Goal: Use online tool/utility: Utilize a website feature to perform a specific function

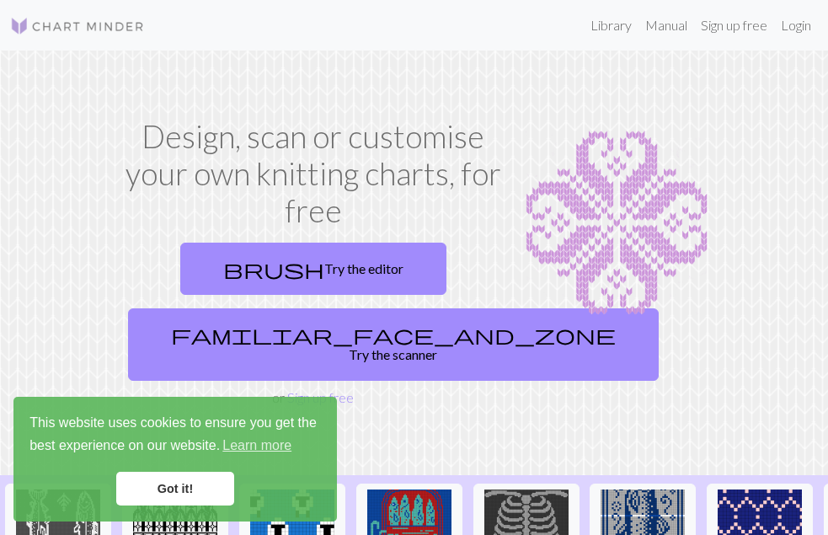
scroll to position [22, 0]
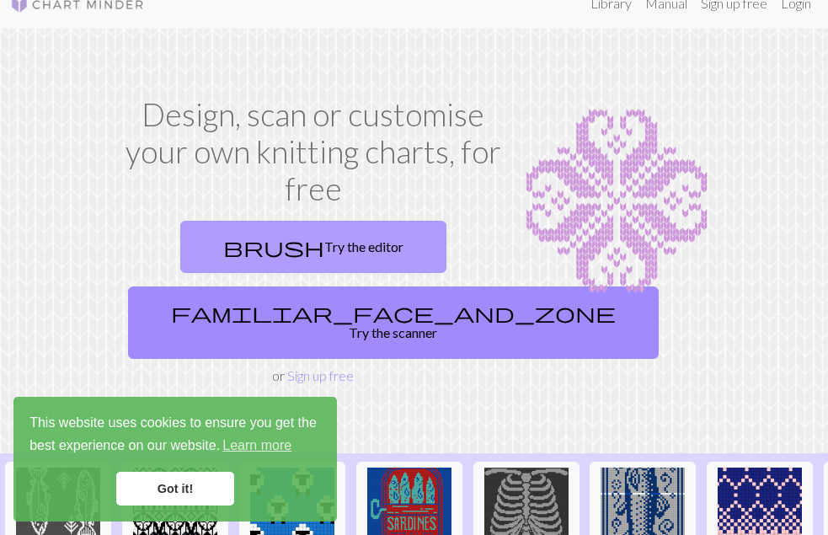
click at [301, 257] on link "brush Try the editor" at bounding box center [313, 247] width 266 height 52
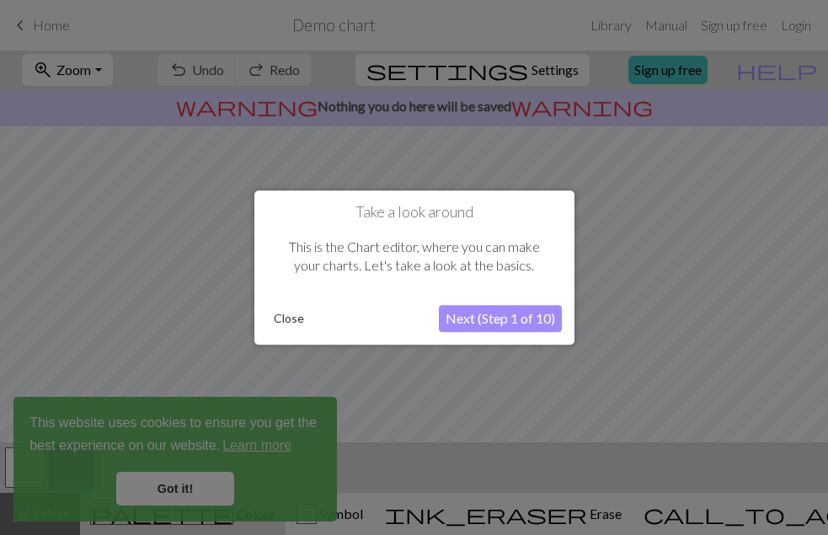
click at [289, 317] on button "Close" at bounding box center [289, 318] width 44 height 25
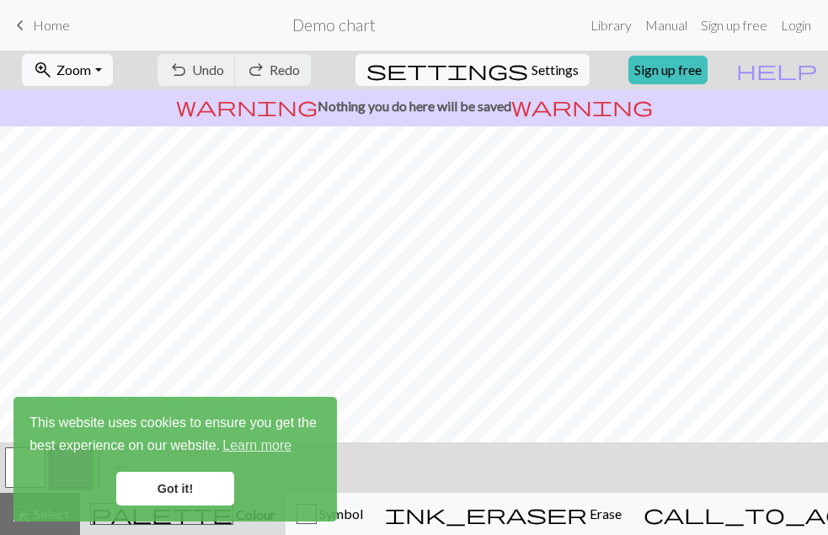
click at [191, 493] on link "Got it!" at bounding box center [175, 489] width 118 height 34
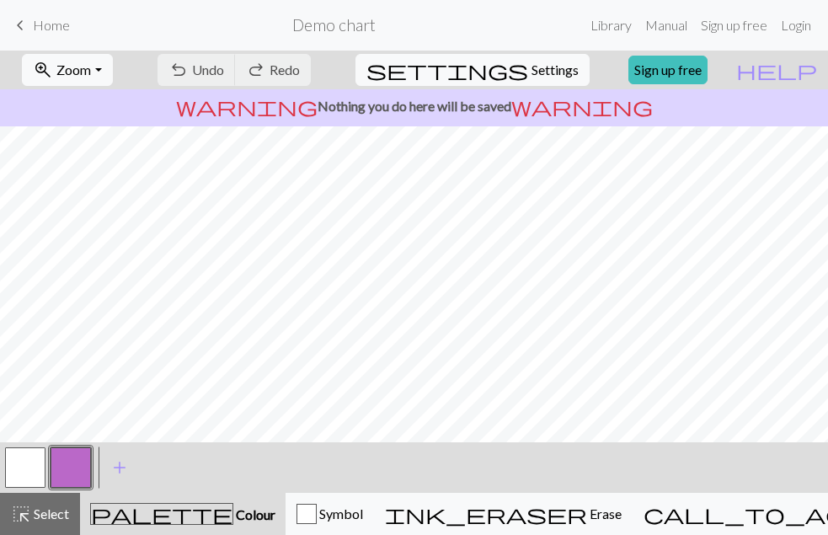
click at [8, 457] on button "button" at bounding box center [25, 467] width 40 height 40
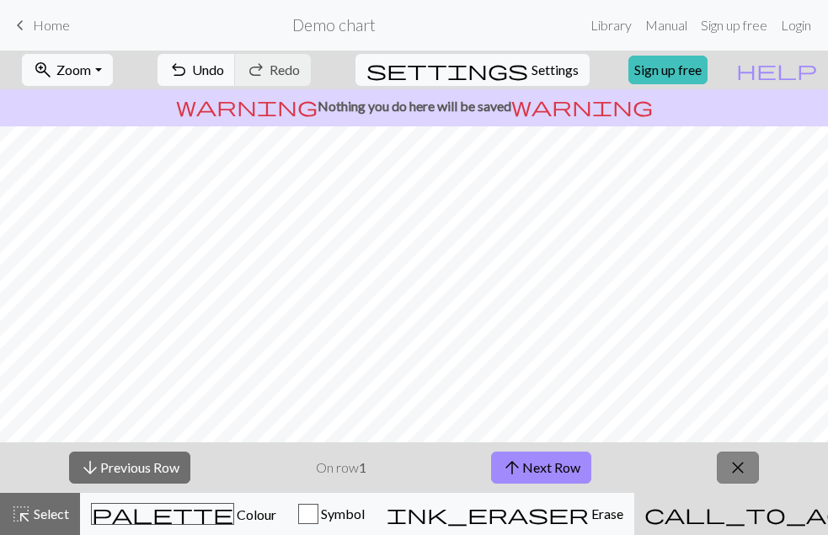
click at [726, 458] on button "close" at bounding box center [738, 468] width 42 height 32
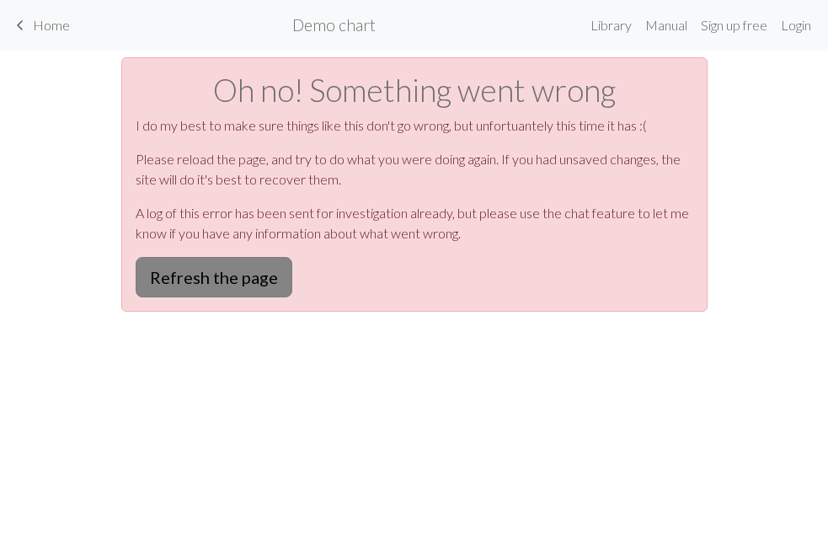
click at [253, 281] on button "Refresh the page" at bounding box center [214, 277] width 157 height 40
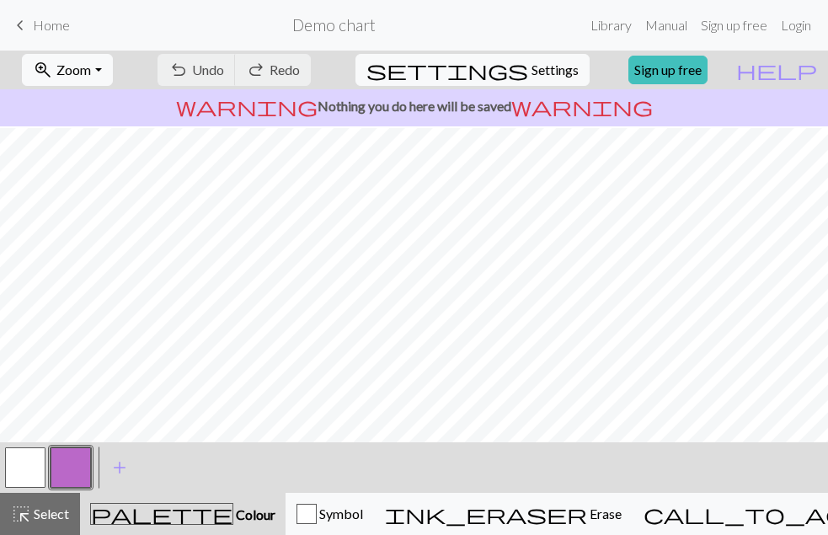
scroll to position [299, 0]
click at [551, 56] on button "settings Settings" at bounding box center [472, 70] width 234 height 32
select select "aran"
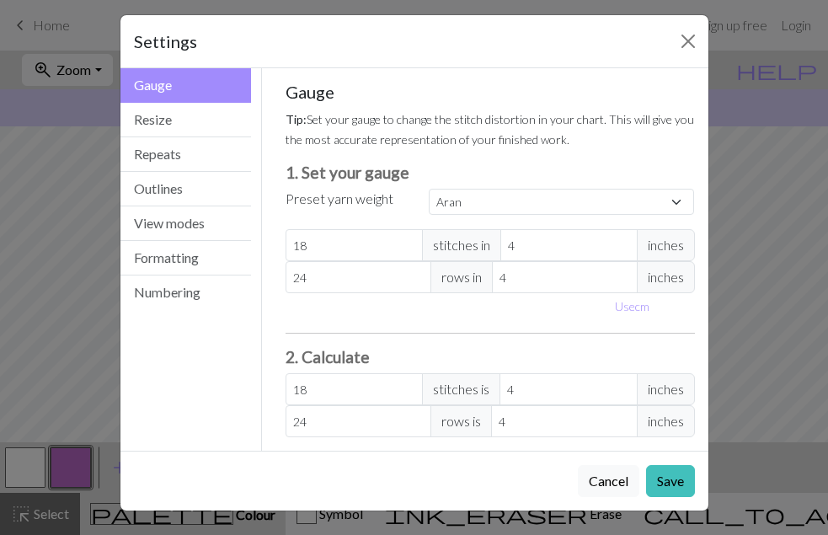
scroll to position [9, 0]
click at [686, 42] on button "Close" at bounding box center [688, 41] width 27 height 27
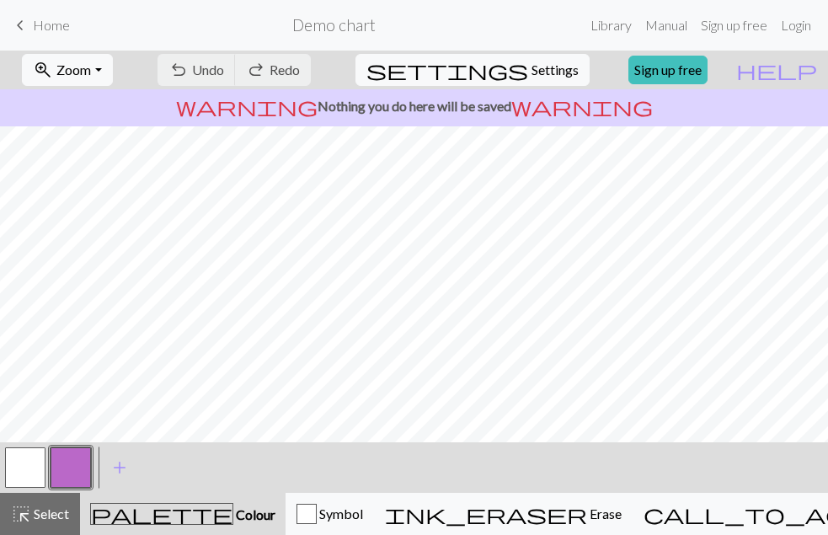
scroll to position [0, 0]
click at [51, 29] on span "Home" at bounding box center [51, 25] width 37 height 16
